Goal: Information Seeking & Learning: Compare options

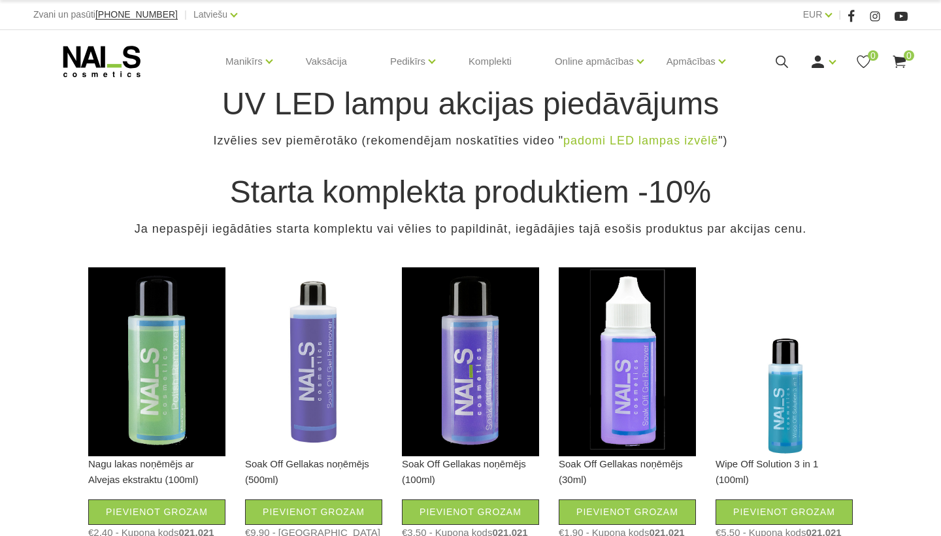
click at [578, 93] on ul "Manikīrs Gēllakas Bāzes, topi un praimeri Gēlu sistēmas Dizaina sistēmas Dažādi…" at bounding box center [470, 61] width 525 height 63
click at [579, 93] on ul "Manikīrs Gēllakas Bāzes, topi un praimeri Gēlu sistēmas Dizaina sistēmas Dažādi…" at bounding box center [470, 61] width 525 height 63
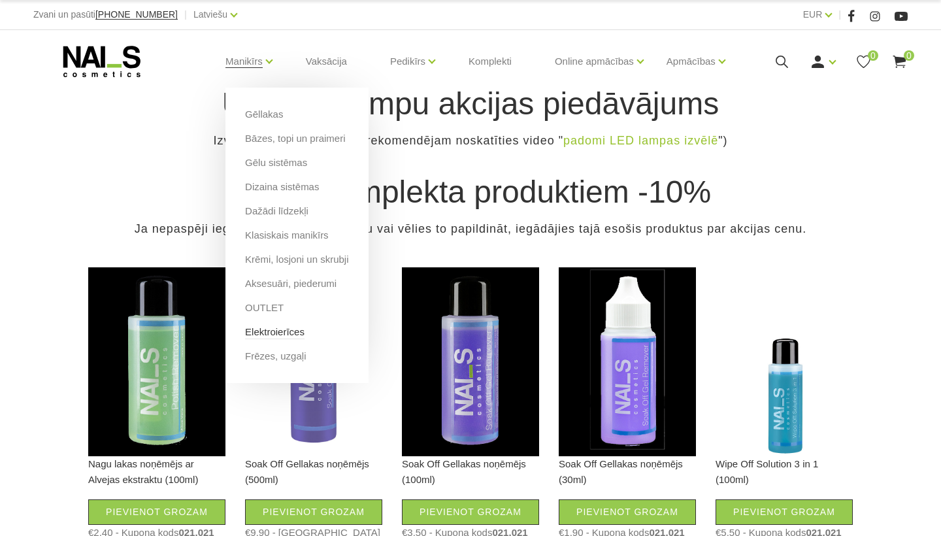
click at [305, 334] on link "Elektroierīces" at bounding box center [274, 332] width 59 height 14
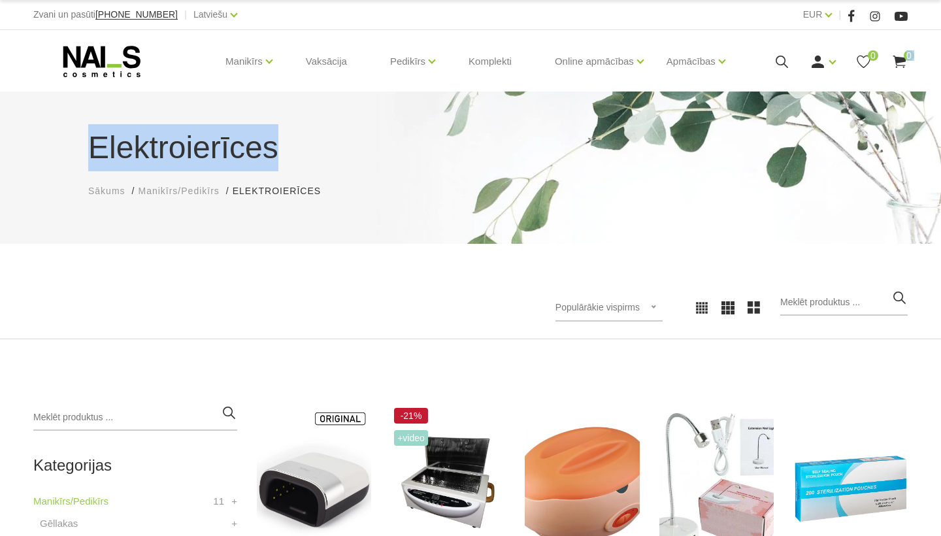
drag, startPoint x: 940, startPoint y: 33, endPoint x: 940, endPoint y: 158, distance: 124.2
click at [940, 159] on body "Zvani un pasūti [PHONE_NUMBER] | Latviešu Latviešu Russian English EUR EUR | Ma…" at bounding box center [470, 268] width 941 height 536
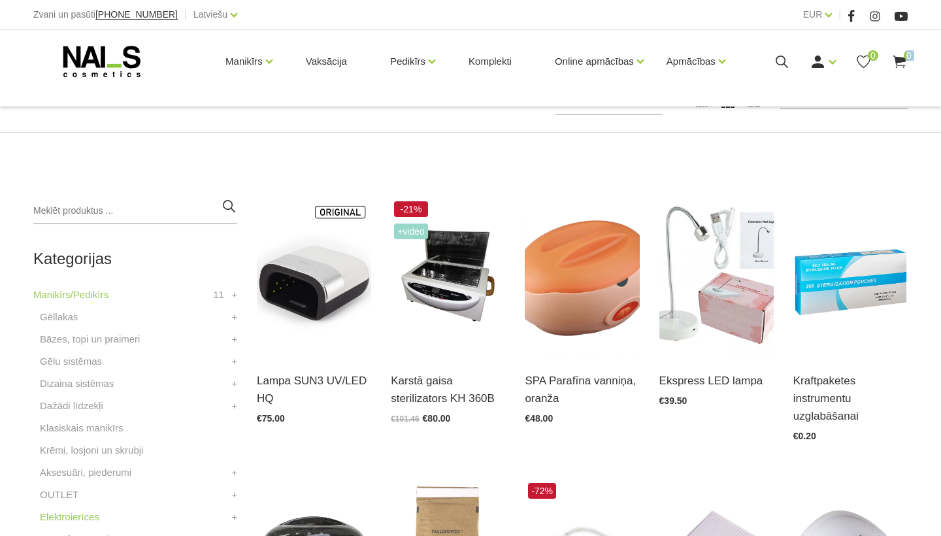
scroll to position [235, 0]
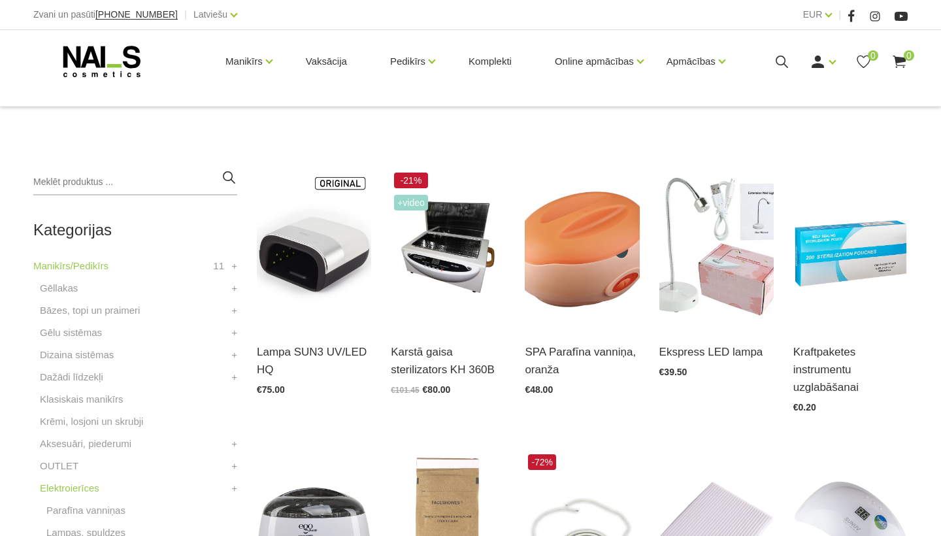
click at [709, 401] on div "Ekspress LED lampa Atvērt un izvēlēties €39.50" at bounding box center [717, 295] width 134 height 252
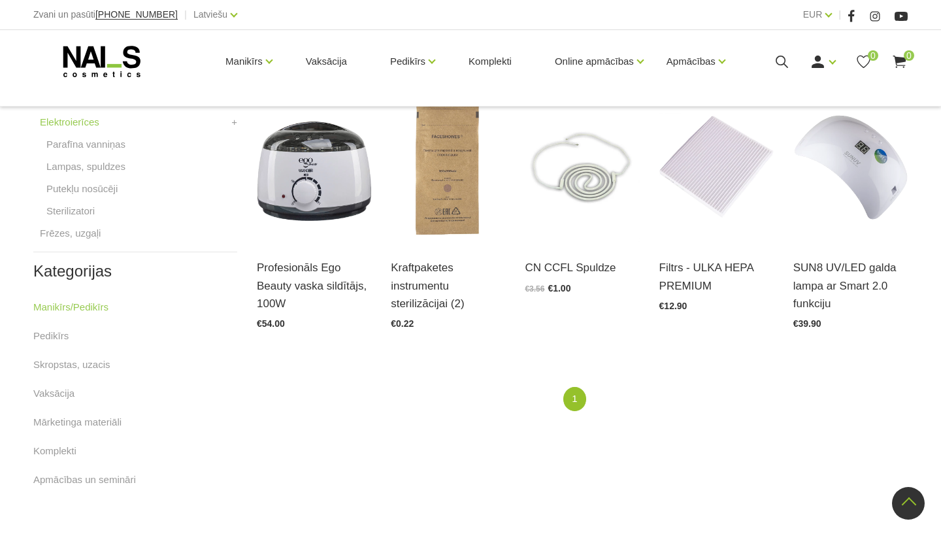
scroll to position [575, 0]
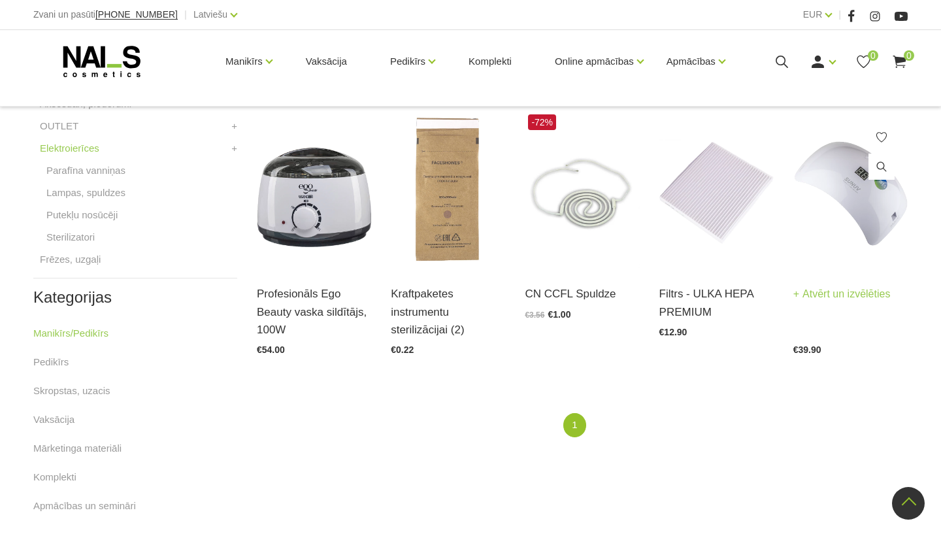
click at [837, 224] on img at bounding box center [850, 190] width 114 height 158
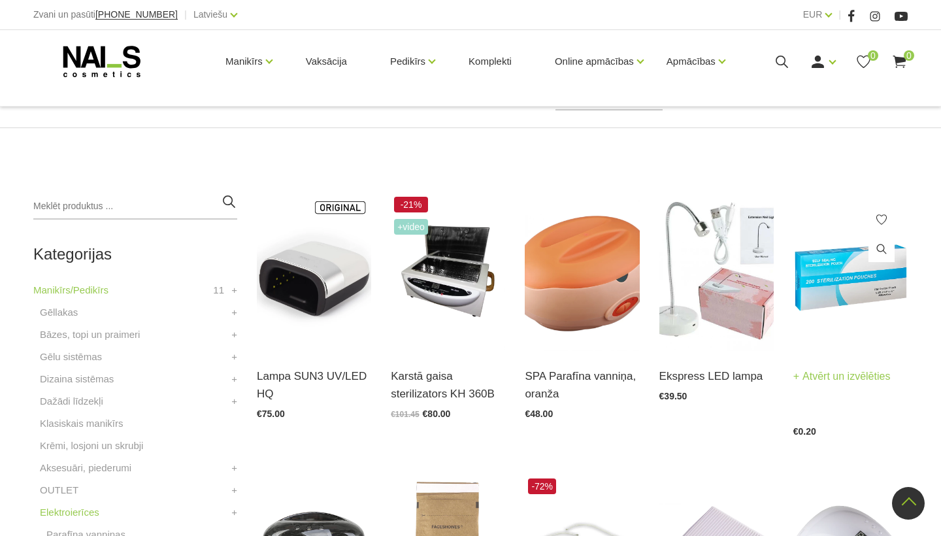
scroll to position [209, 0]
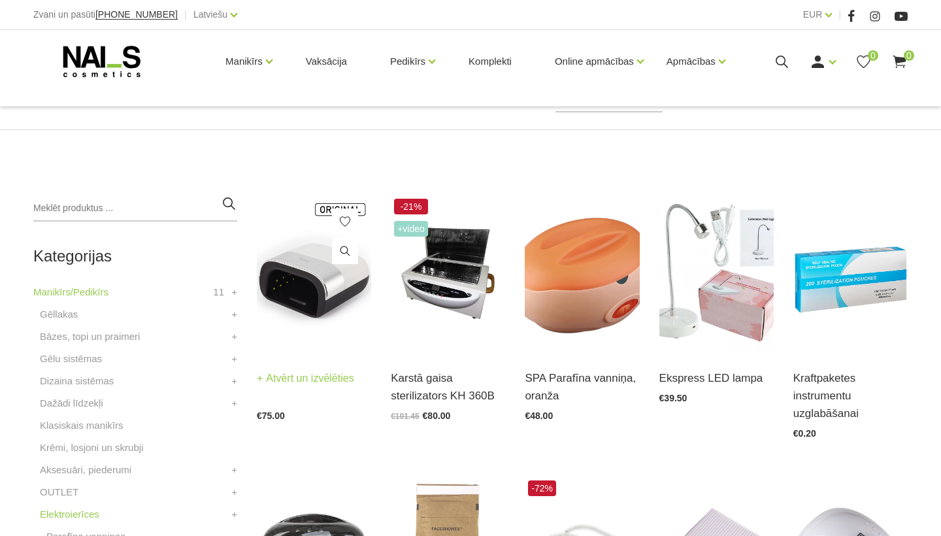
click at [295, 291] on img at bounding box center [314, 274] width 114 height 158
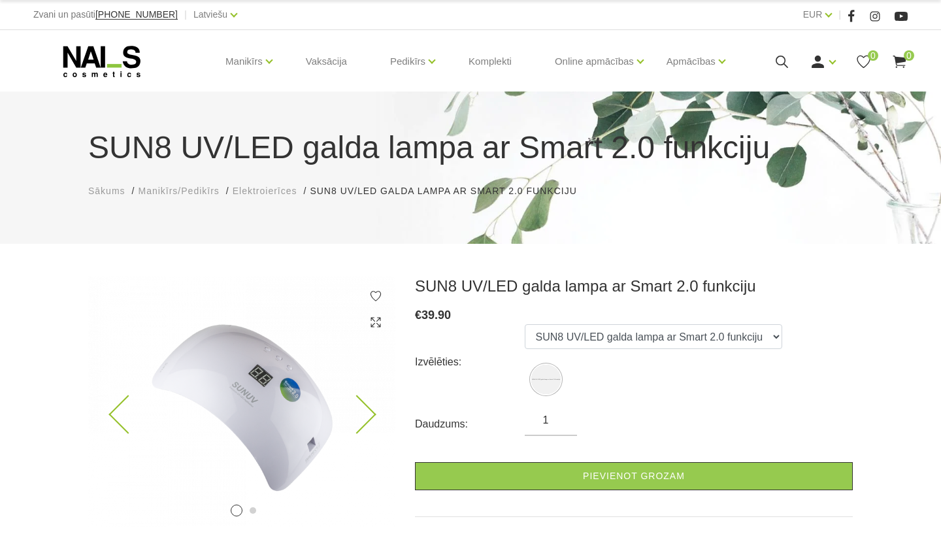
click at [361, 418] on icon at bounding box center [356, 414] width 39 height 39
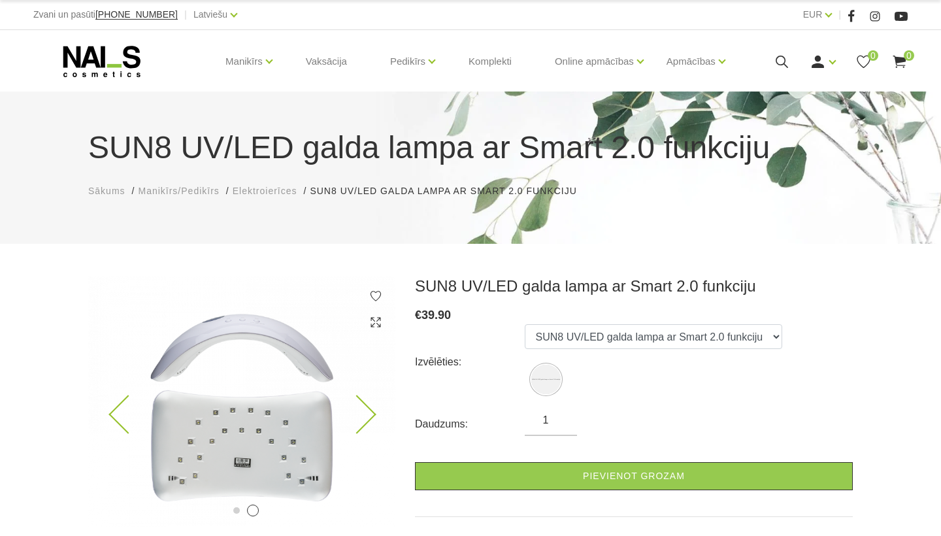
click at [110, 414] on icon at bounding box center [127, 414] width 39 height 39
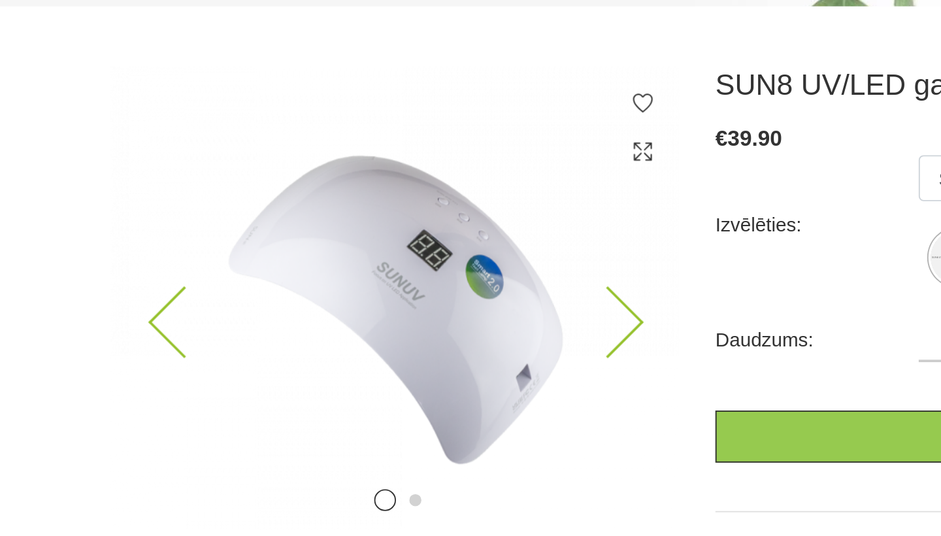
scroll to position [166, 0]
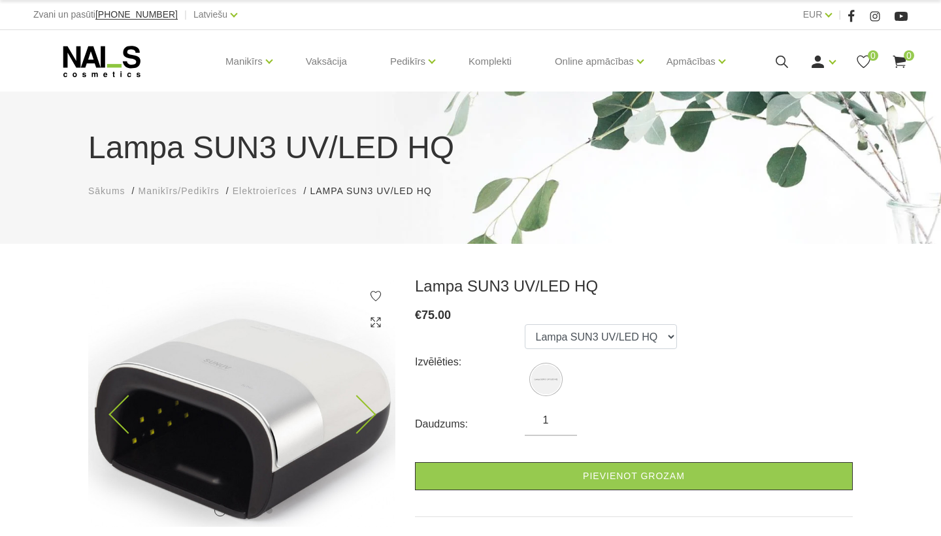
click at [190, 385] on img at bounding box center [241, 401] width 307 height 250
click at [362, 410] on icon at bounding box center [356, 414] width 39 height 39
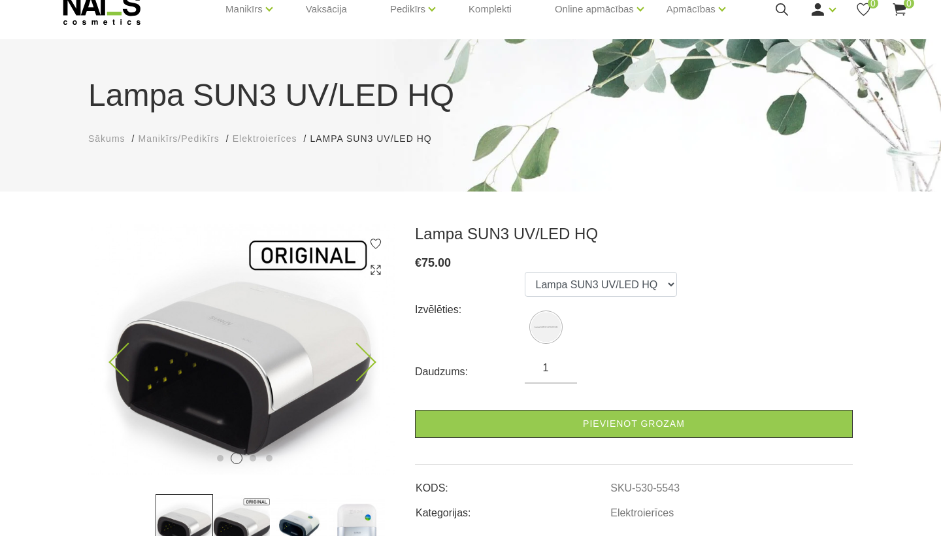
scroll to position [78, 0]
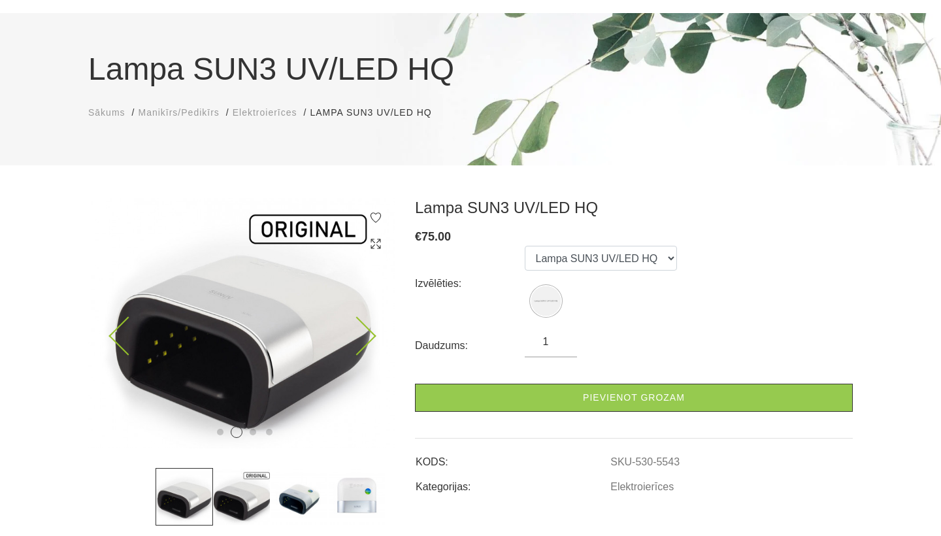
click at [366, 326] on icon at bounding box center [356, 336] width 39 height 39
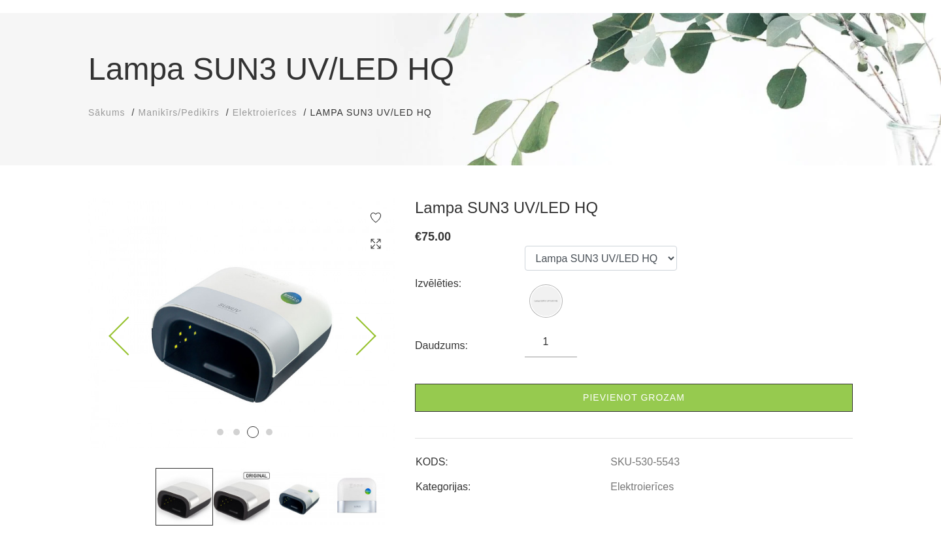
click at [366, 326] on icon at bounding box center [356, 336] width 39 height 39
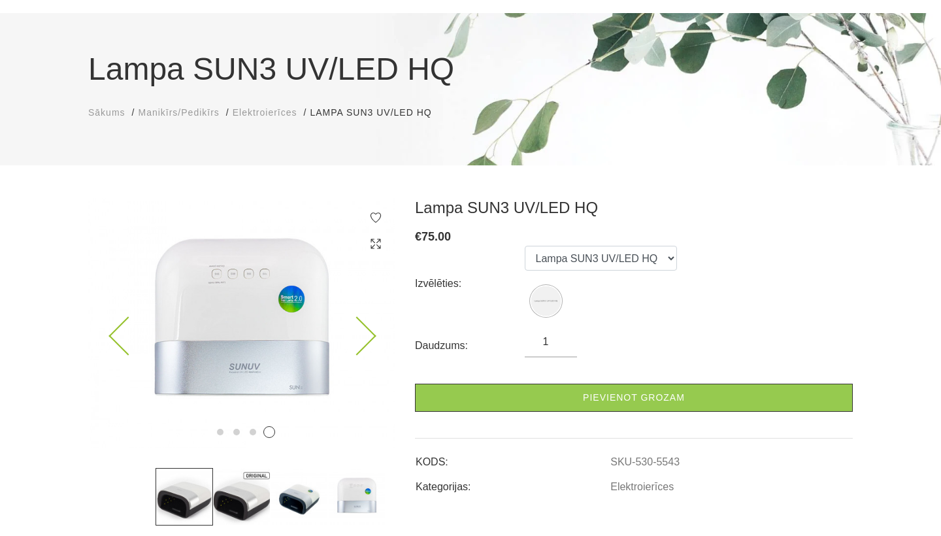
click at [366, 322] on img at bounding box center [241, 323] width 307 height 250
click at [365, 334] on icon at bounding box center [356, 336] width 39 height 39
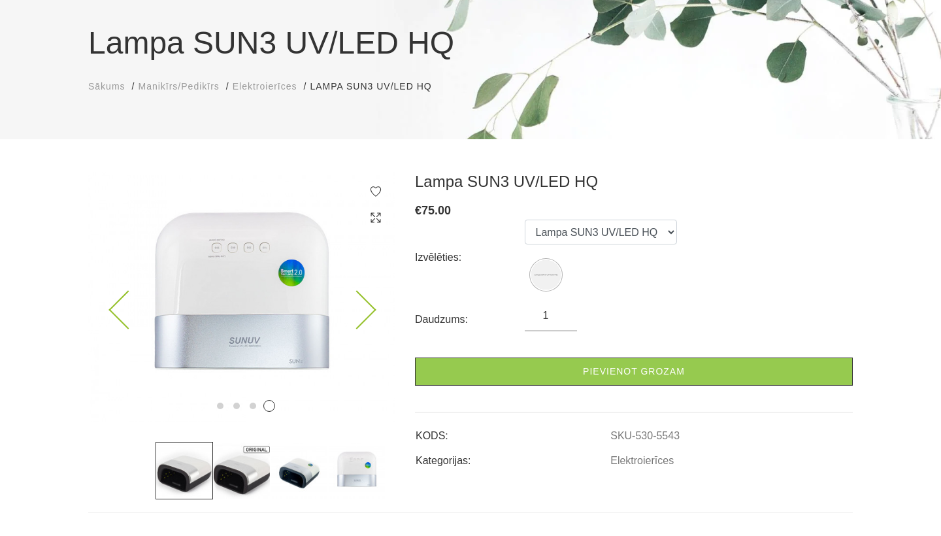
click at [252, 330] on img at bounding box center [241, 297] width 307 height 250
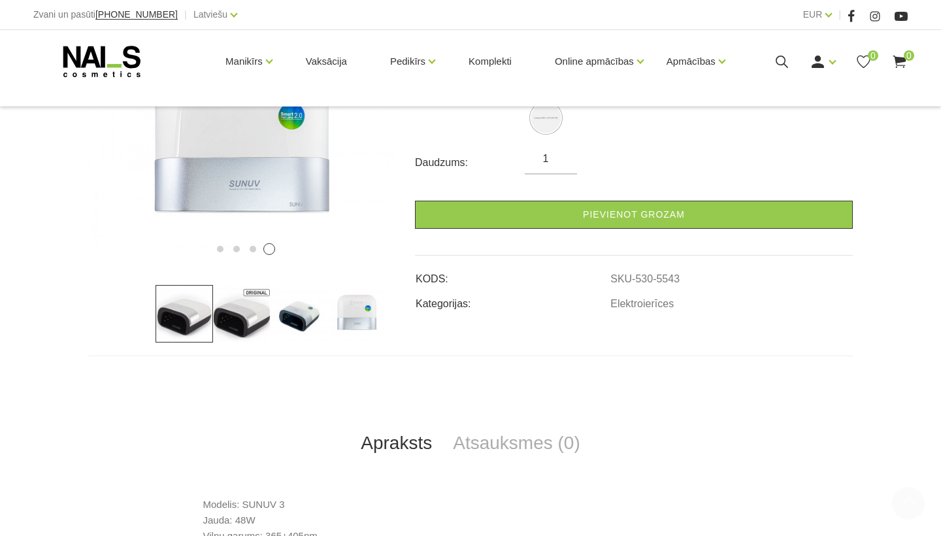
scroll to position [417, 0]
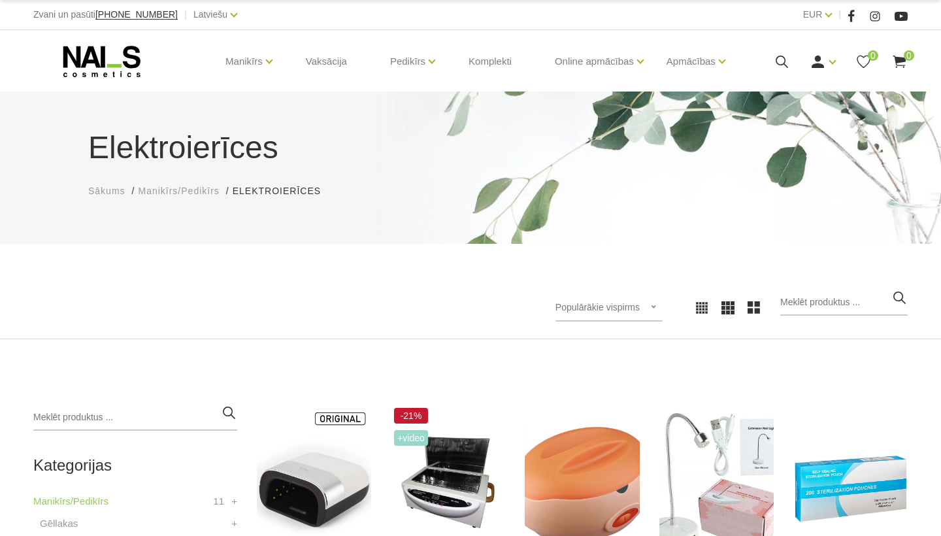
scroll to position [209, 0]
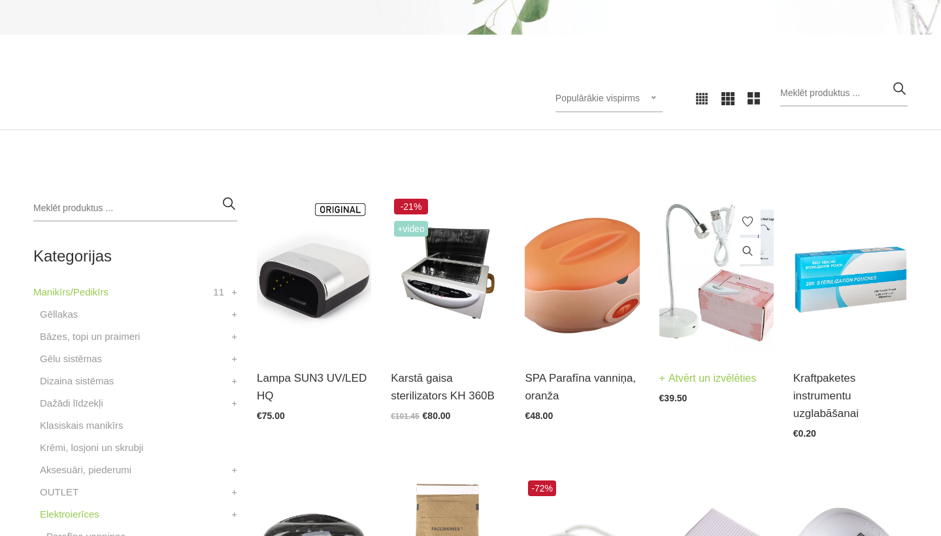
click at [702, 353] on div "Ekspress LED lampa Atvērt un izvēlēties €39.50" at bounding box center [716, 378] width 114 height 50
click at [684, 369] on link "Atvērt un izvēlēties" at bounding box center [707, 378] width 97 height 18
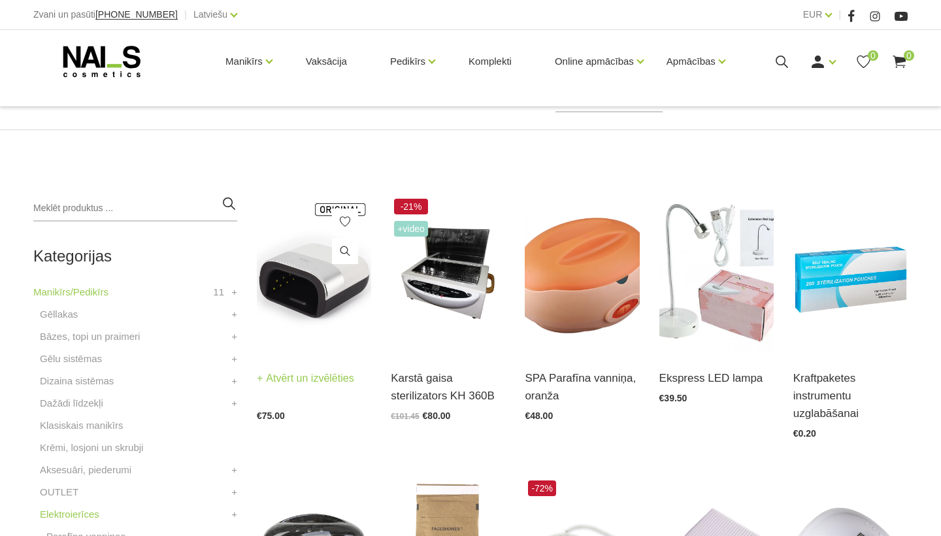
click at [348, 309] on img at bounding box center [314, 274] width 114 height 158
